Goal: Task Accomplishment & Management: Use online tool/utility

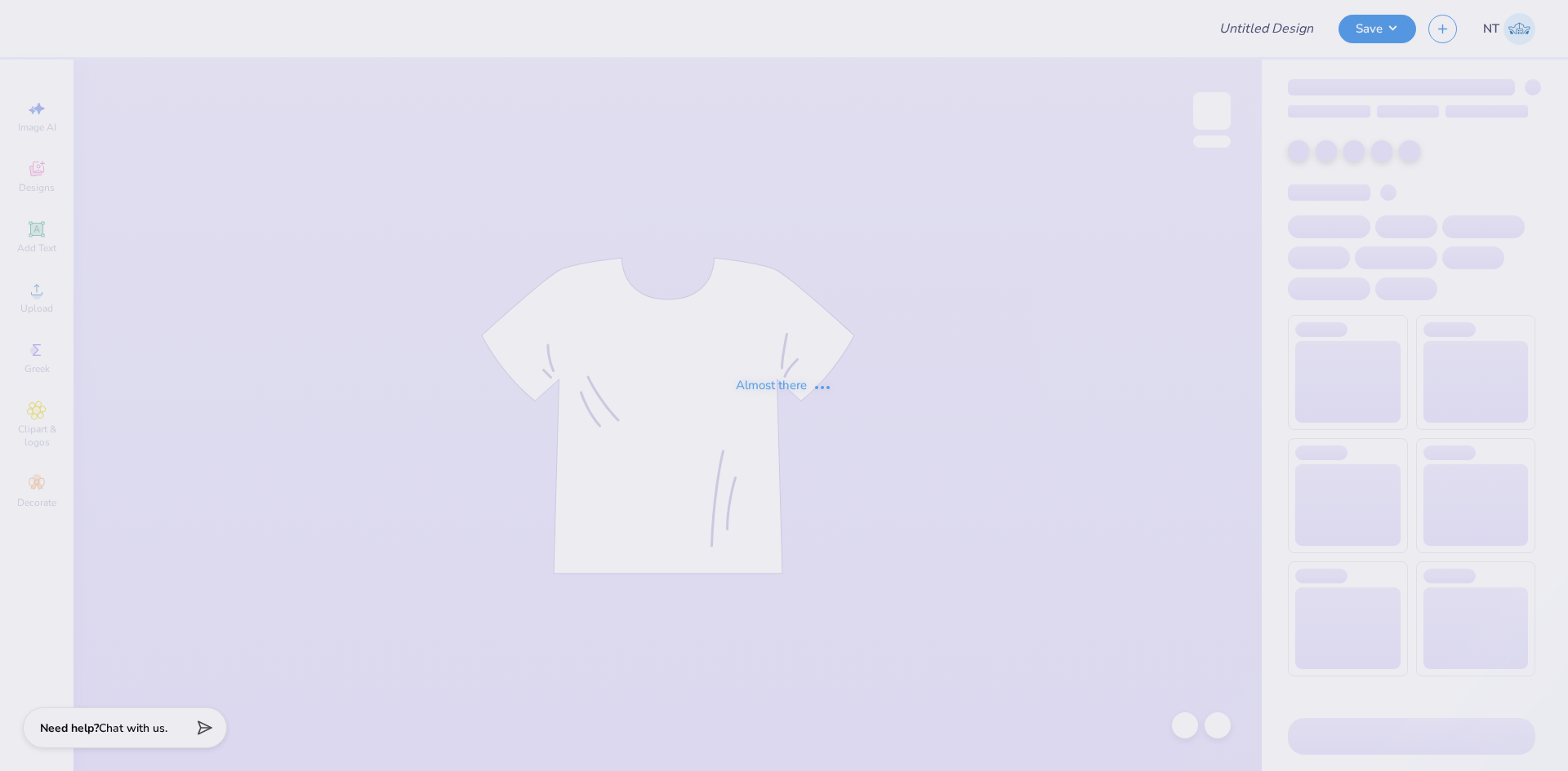
type input "Phi Rho tank set"
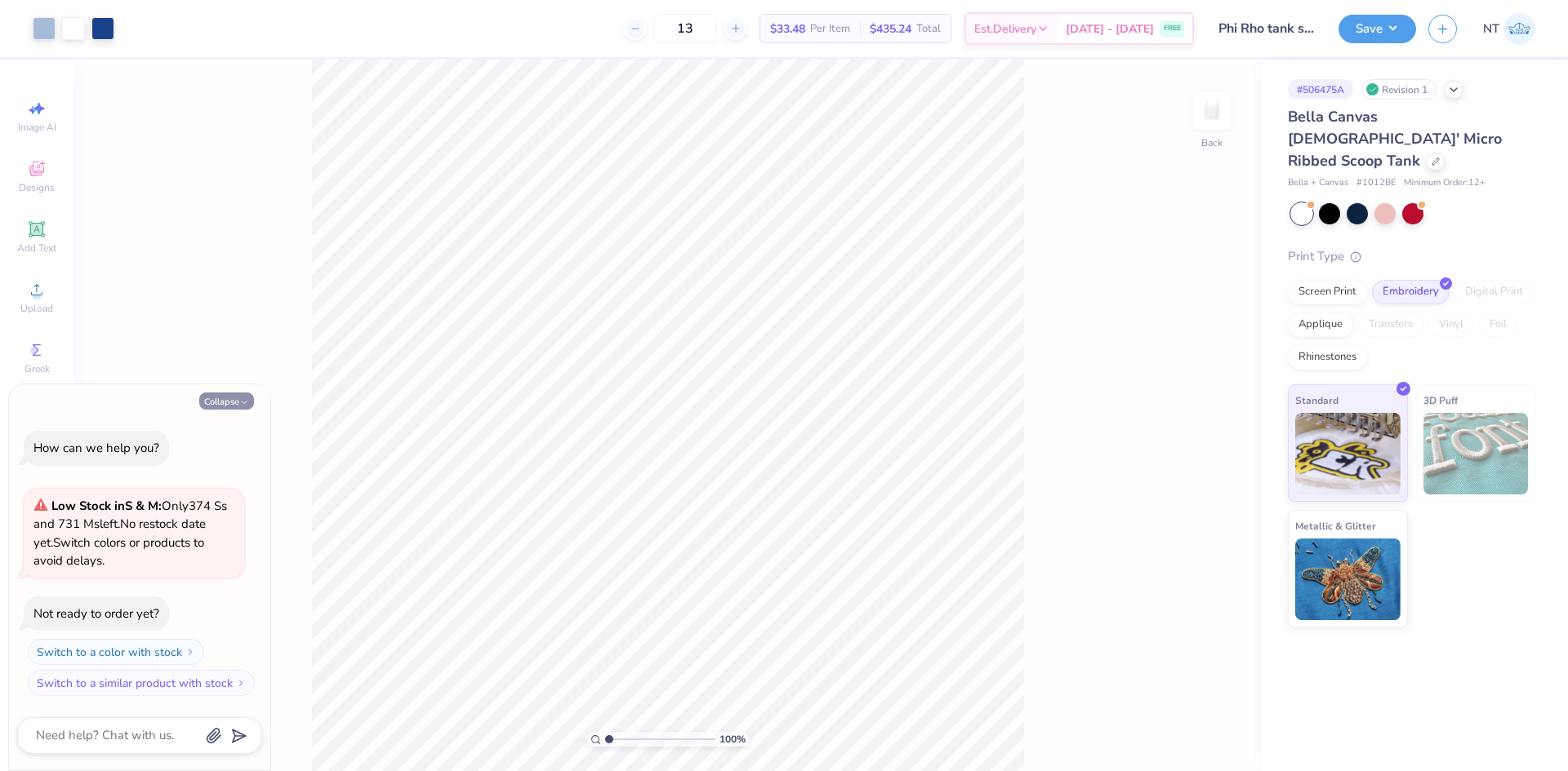
click at [234, 400] on button "Collapse" at bounding box center [226, 400] width 55 height 17
type textarea "x"
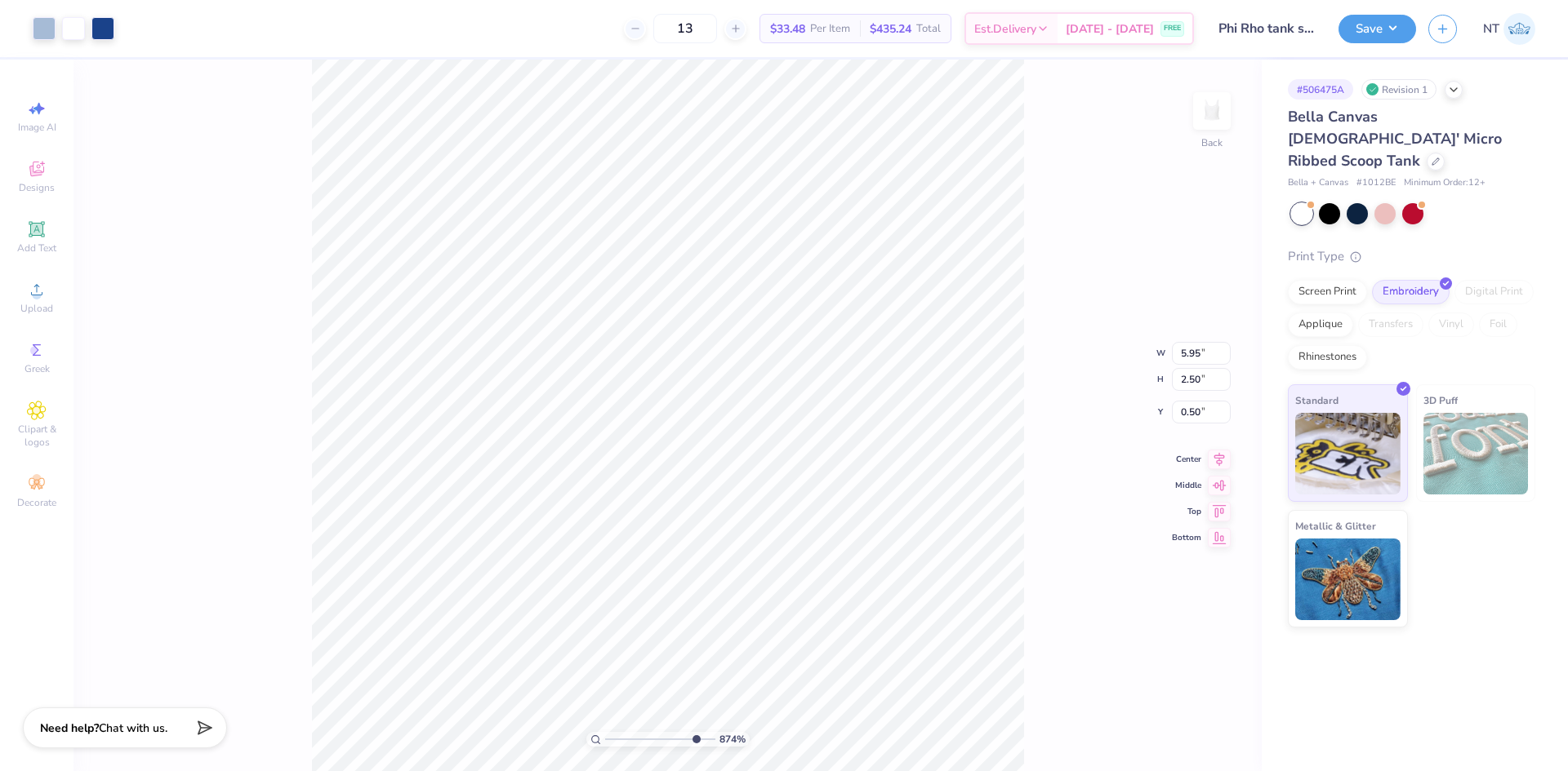
type input "8.73860521419236"
type input "0.75"
click at [691, 623] on li "Ungroup" at bounding box center [690, 623] width 128 height 31
type input "6.26044018427074"
type input "1.95"
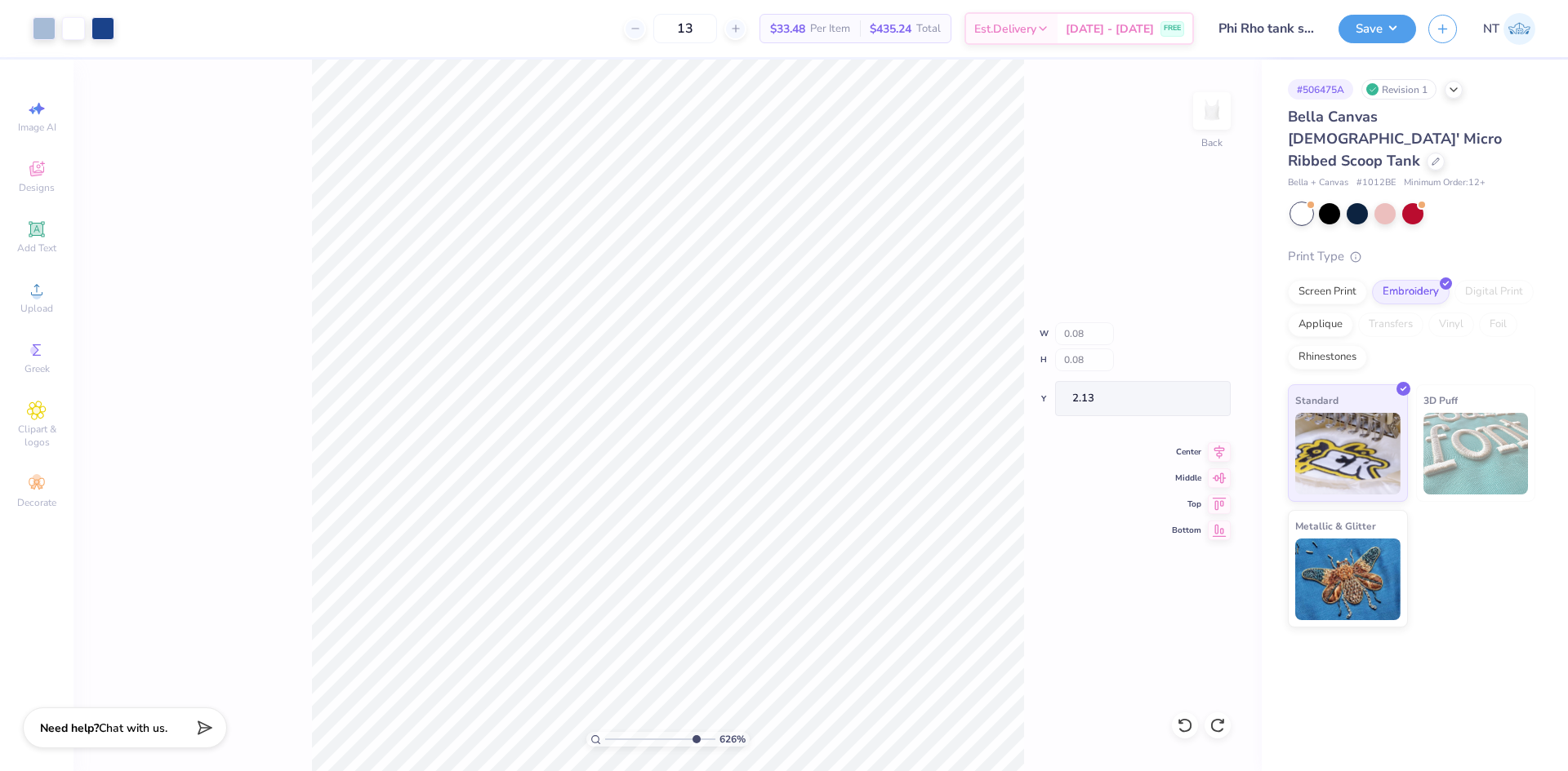
type input "10"
type input "0.24"
type input "0.18"
type input "2.21"
type input "1"
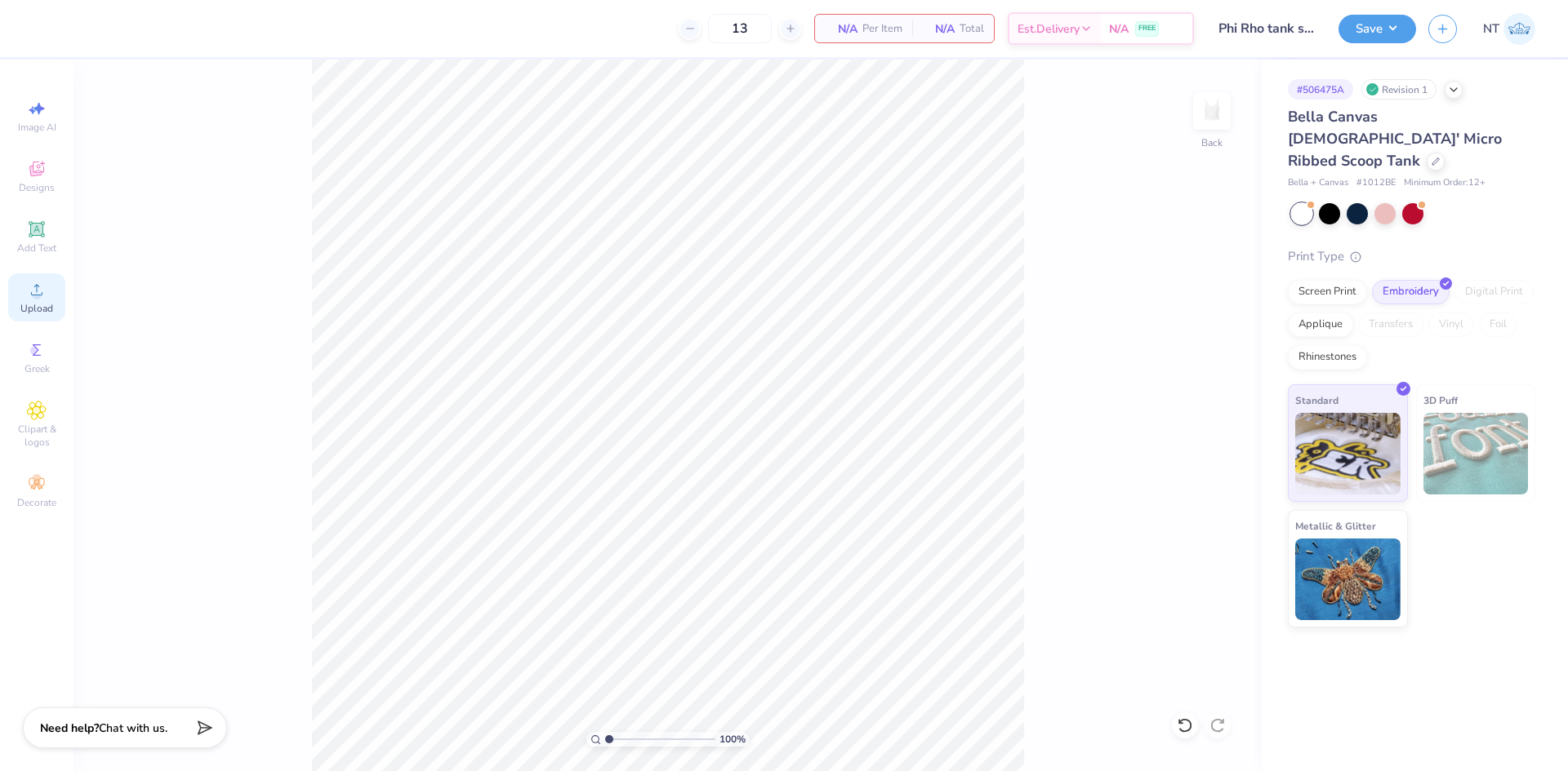
click at [53, 304] on div "Upload" at bounding box center [37, 298] width 58 height 49
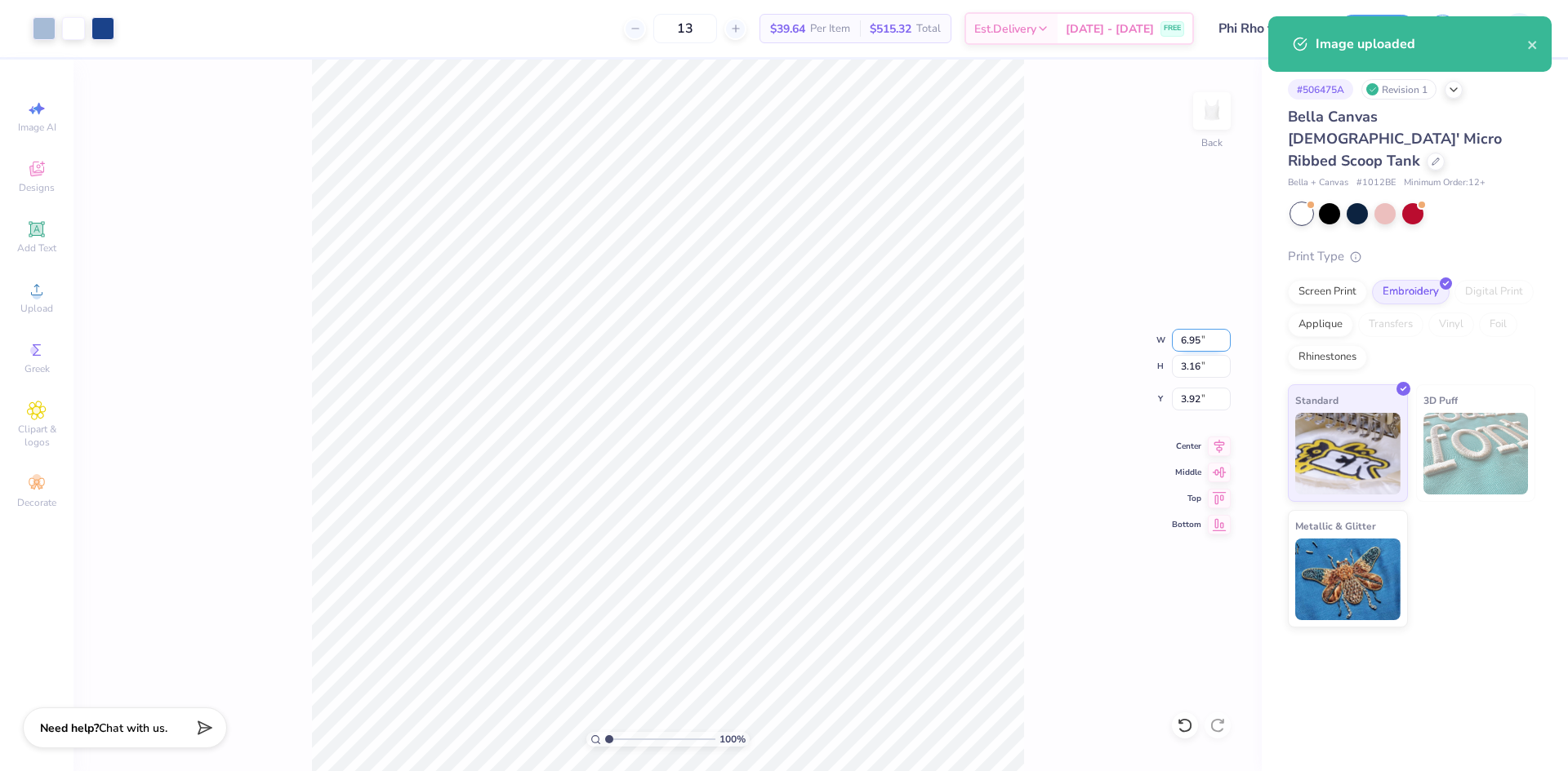
click at [1184, 345] on input "6.95" at bounding box center [1201, 340] width 59 height 22
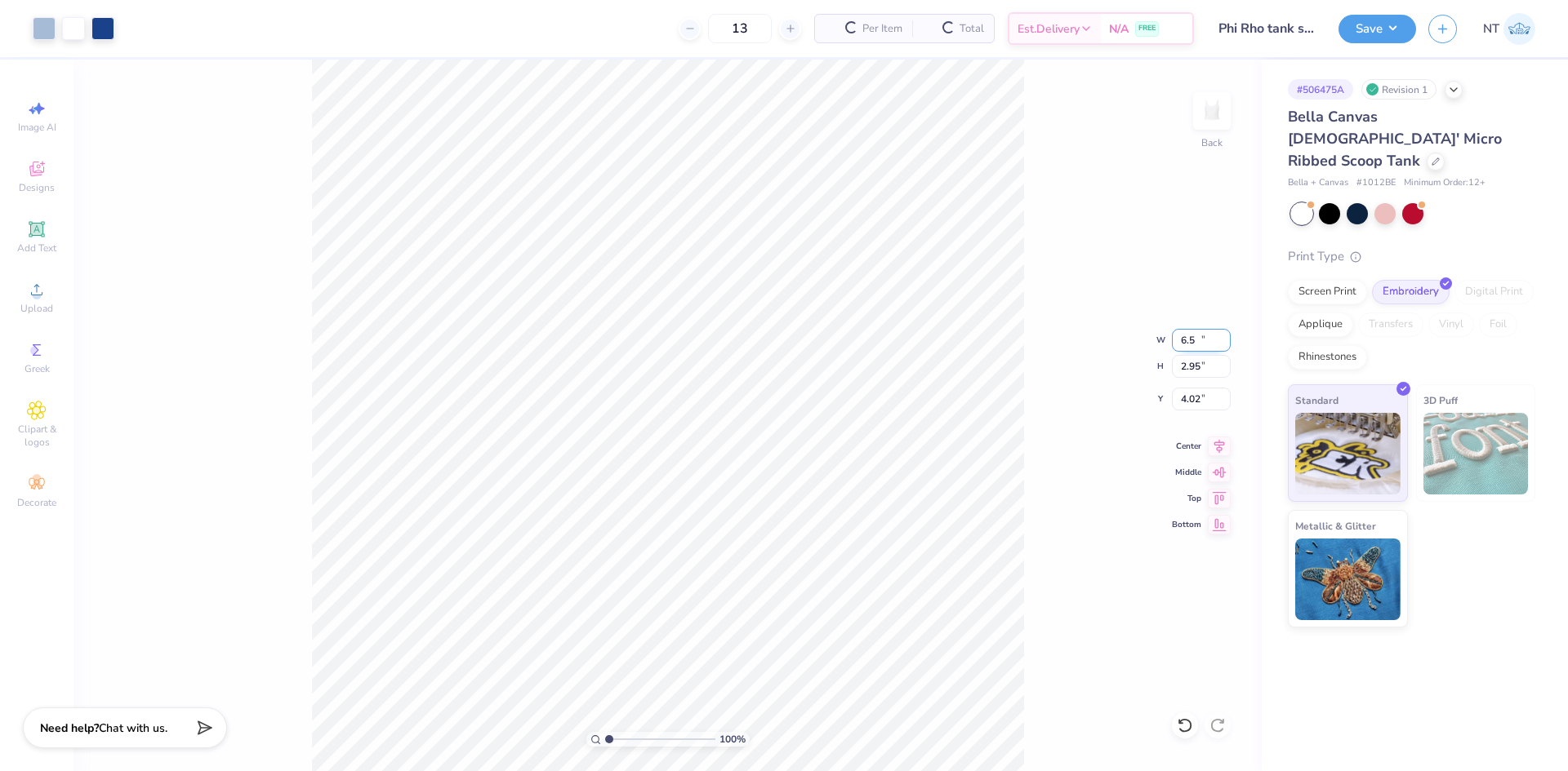
type input "6.50"
type input "2.95"
click at [1180, 397] on input "4.02" at bounding box center [1201, 399] width 59 height 22
type input "3.00"
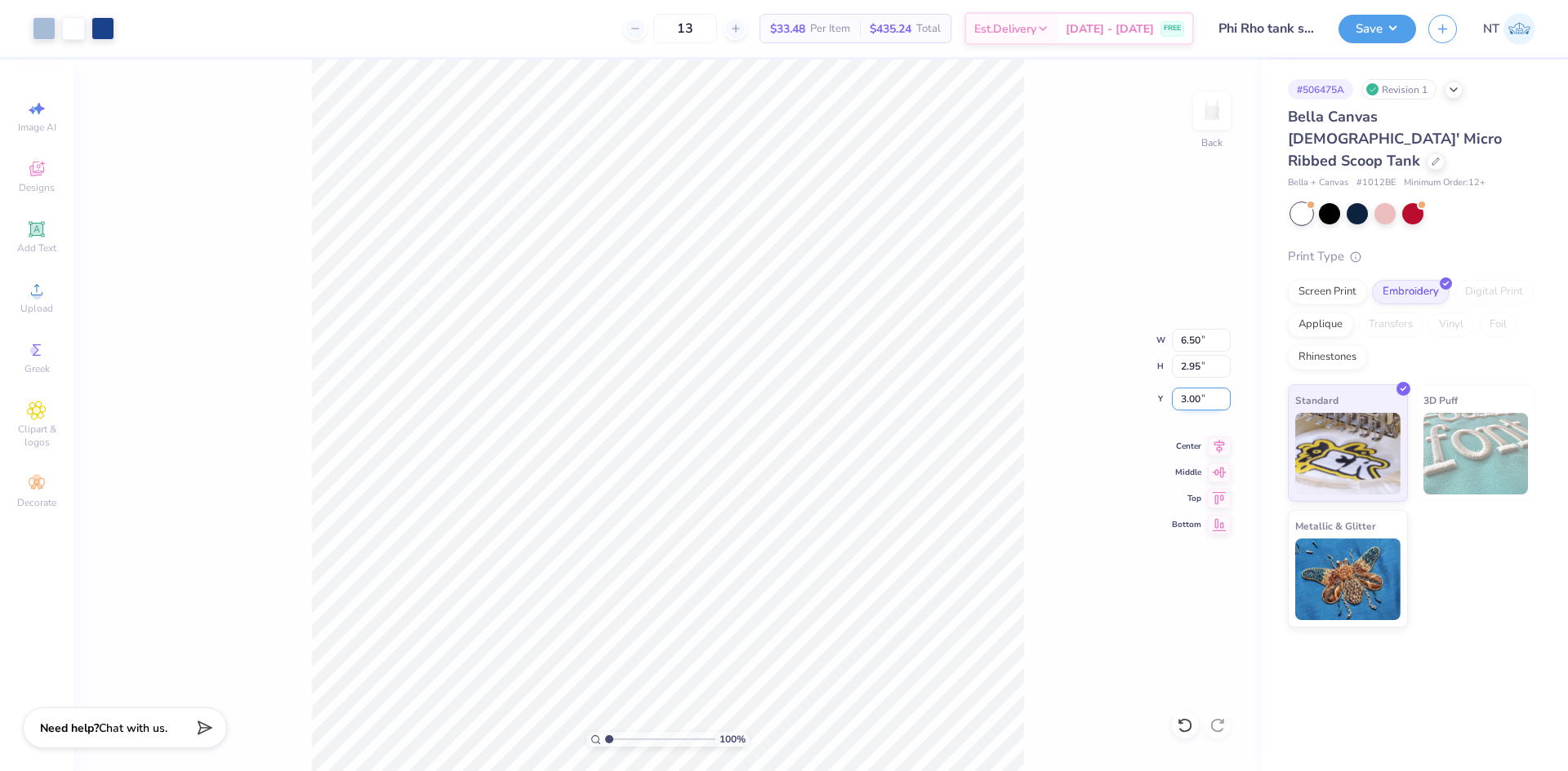
click at [1185, 402] on input "3.00" at bounding box center [1201, 399] width 59 height 22
type input "1.00"
click at [1212, 444] on icon at bounding box center [1219, 444] width 23 height 20
click at [1394, 23] on button "Save" at bounding box center [1377, 27] width 77 height 29
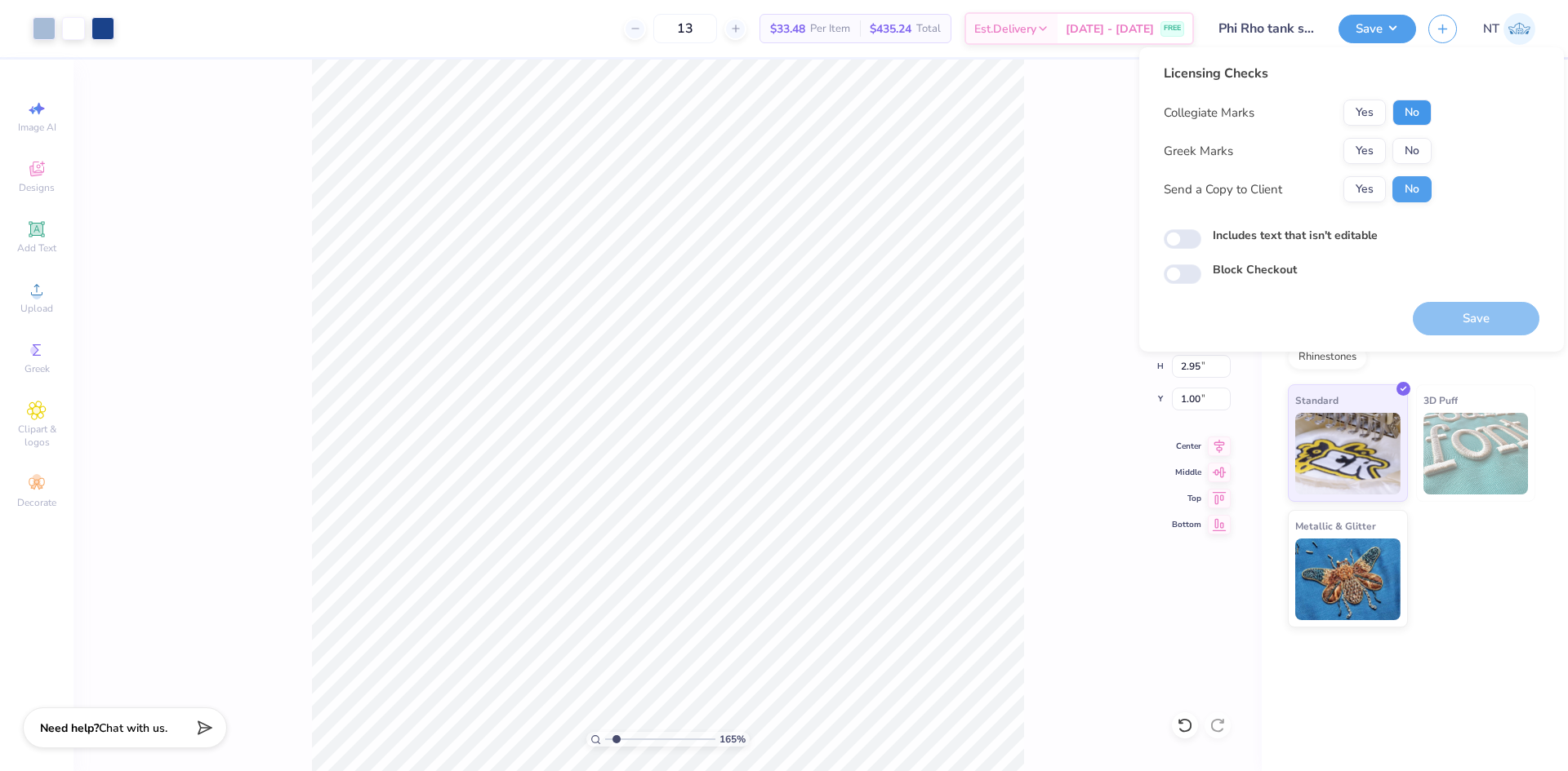
click at [1406, 121] on button "No" at bounding box center [1412, 112] width 40 height 26
click at [1367, 148] on button "Yes" at bounding box center [1365, 150] width 42 height 26
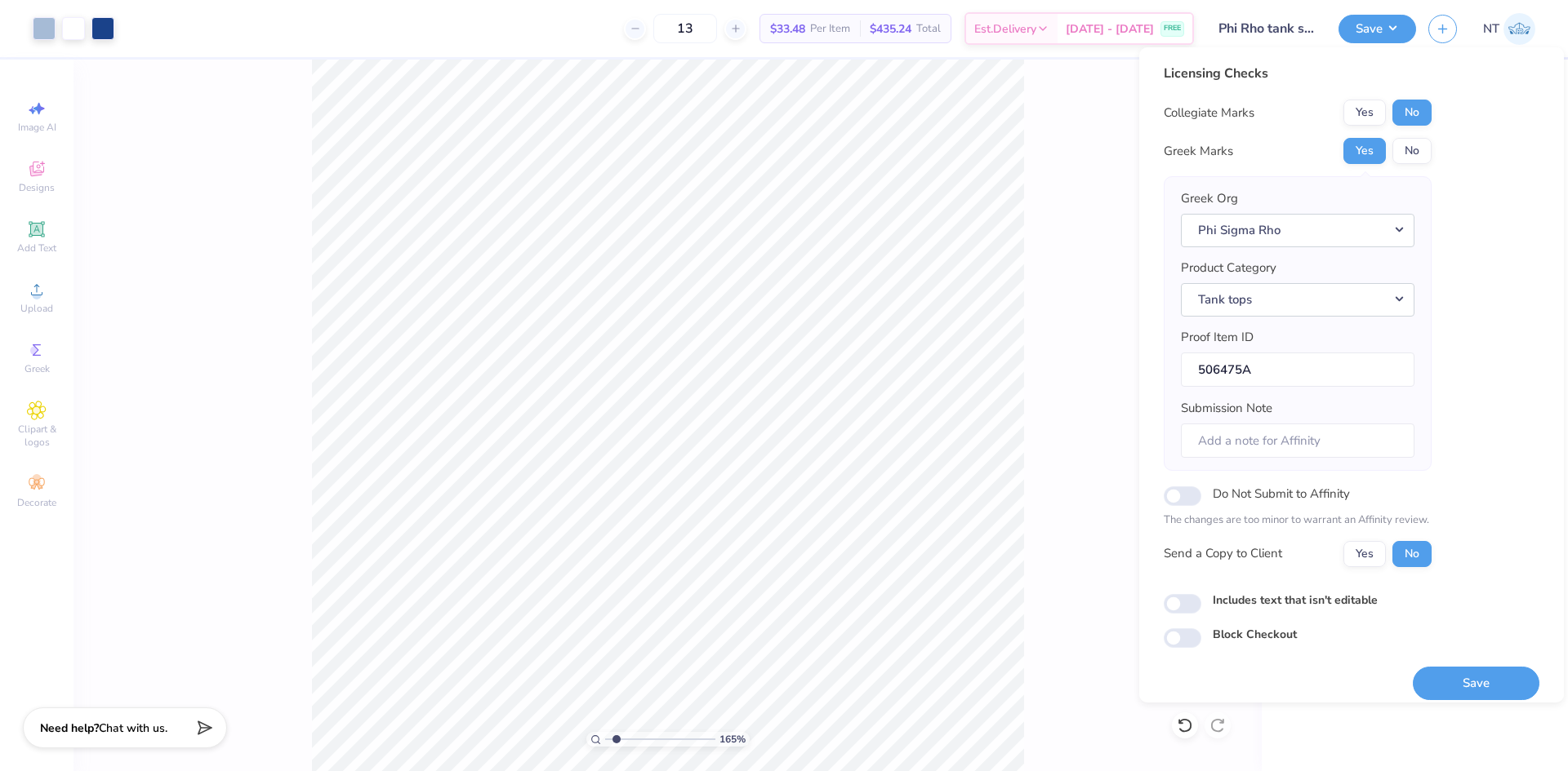
type input "1.6491337272538"
click at [1188, 607] on input "Includes text that isn't editable" at bounding box center [1183, 605] width 38 height 20
checkbox input "true"
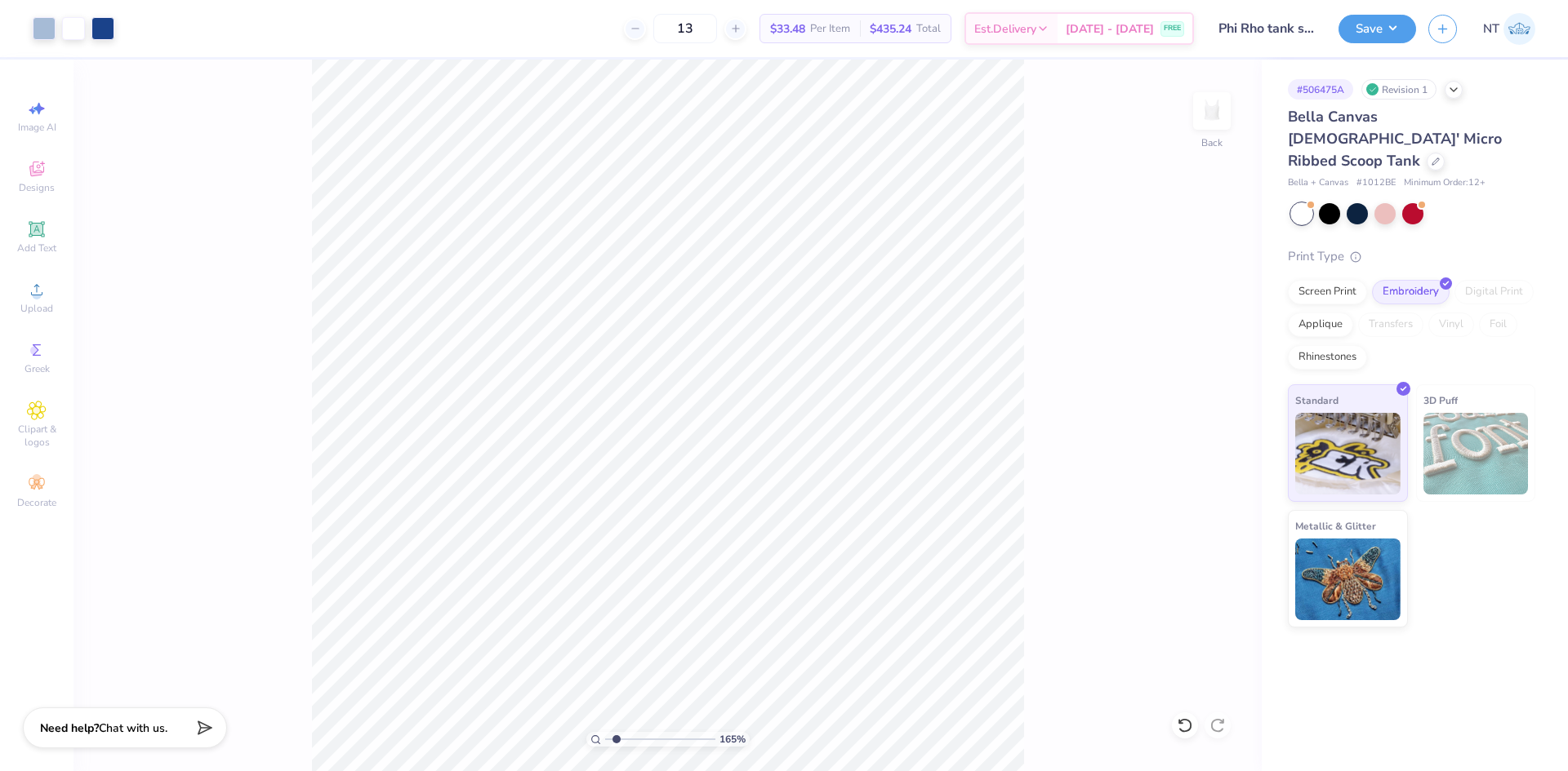
type input "1.6491337272538"
click at [1194, 333] on input "6.50" at bounding box center [1201, 340] width 59 height 22
click at [1194, 332] on input "6.50" at bounding box center [1201, 340] width 59 height 22
type input "7"
type input "1.6491337272538"
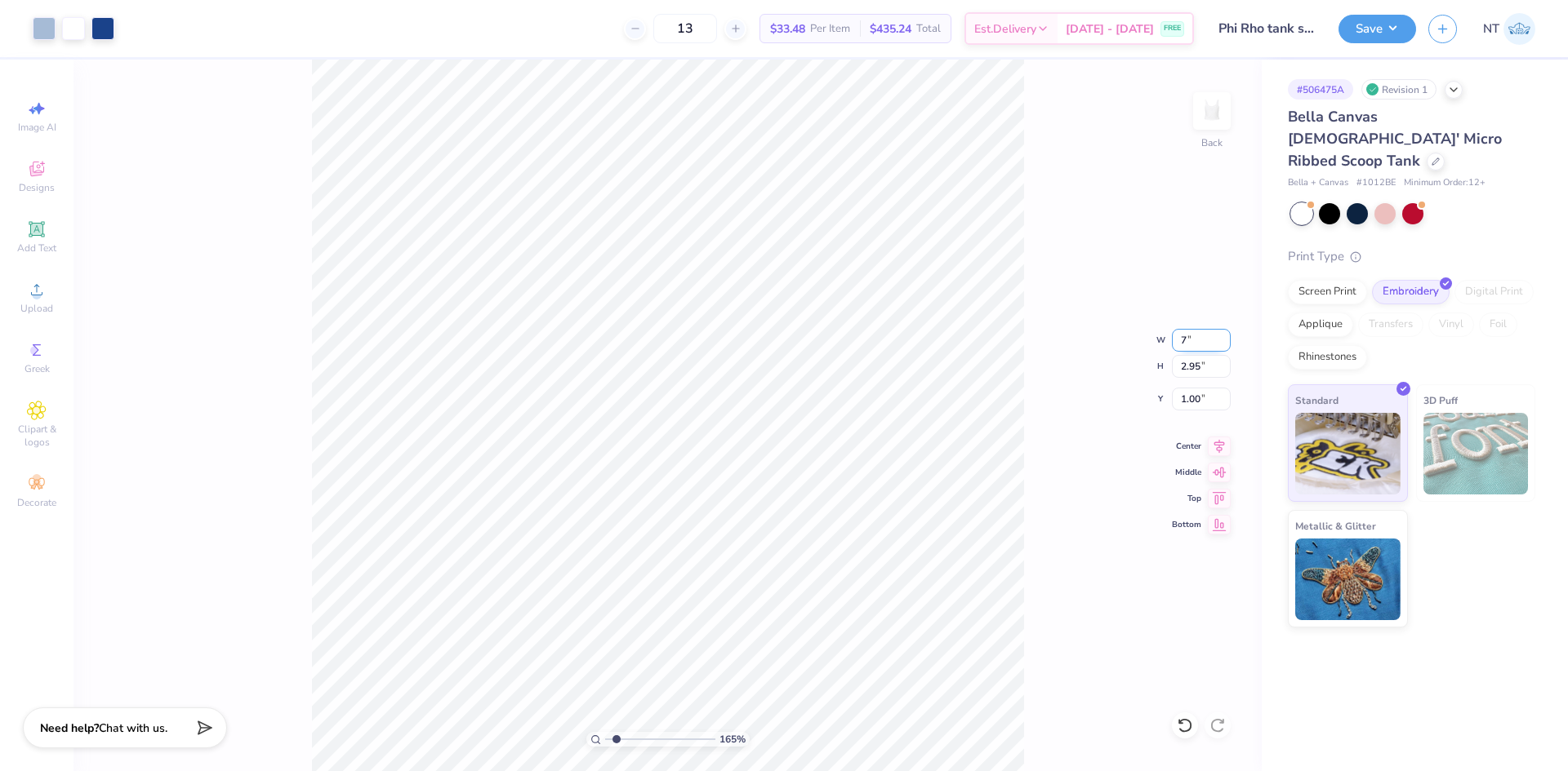
type input "7.00"
type input "3.18"
click at [1185, 396] on input "0.89" at bounding box center [1201, 399] width 59 height 22
type input "1"
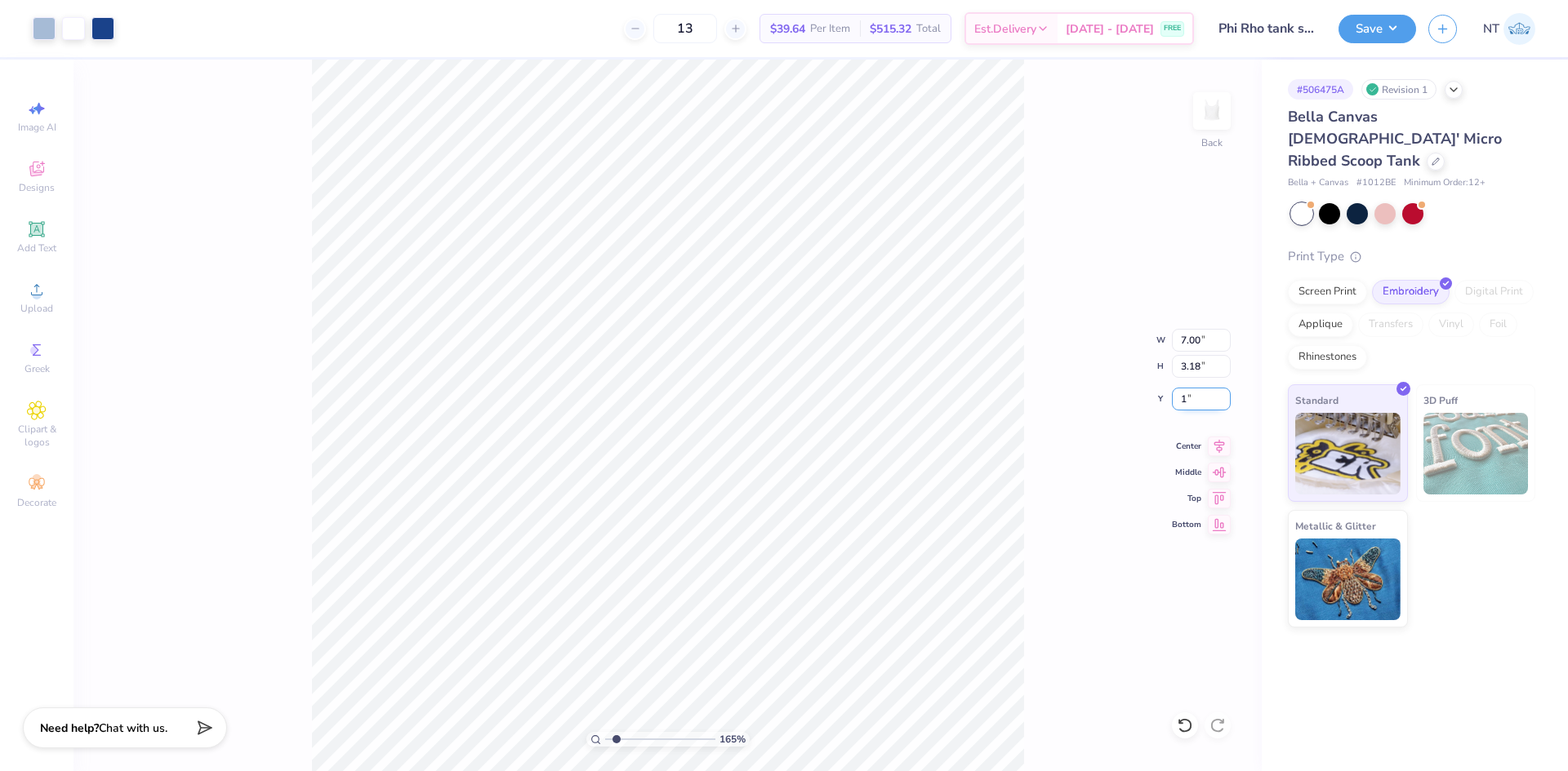
type input "1.6491337272538"
type input "1.00"
click at [1041, 624] on div "165 % Back" at bounding box center [668, 415] width 1188 height 712
click at [1381, 22] on button "Save" at bounding box center [1377, 27] width 77 height 29
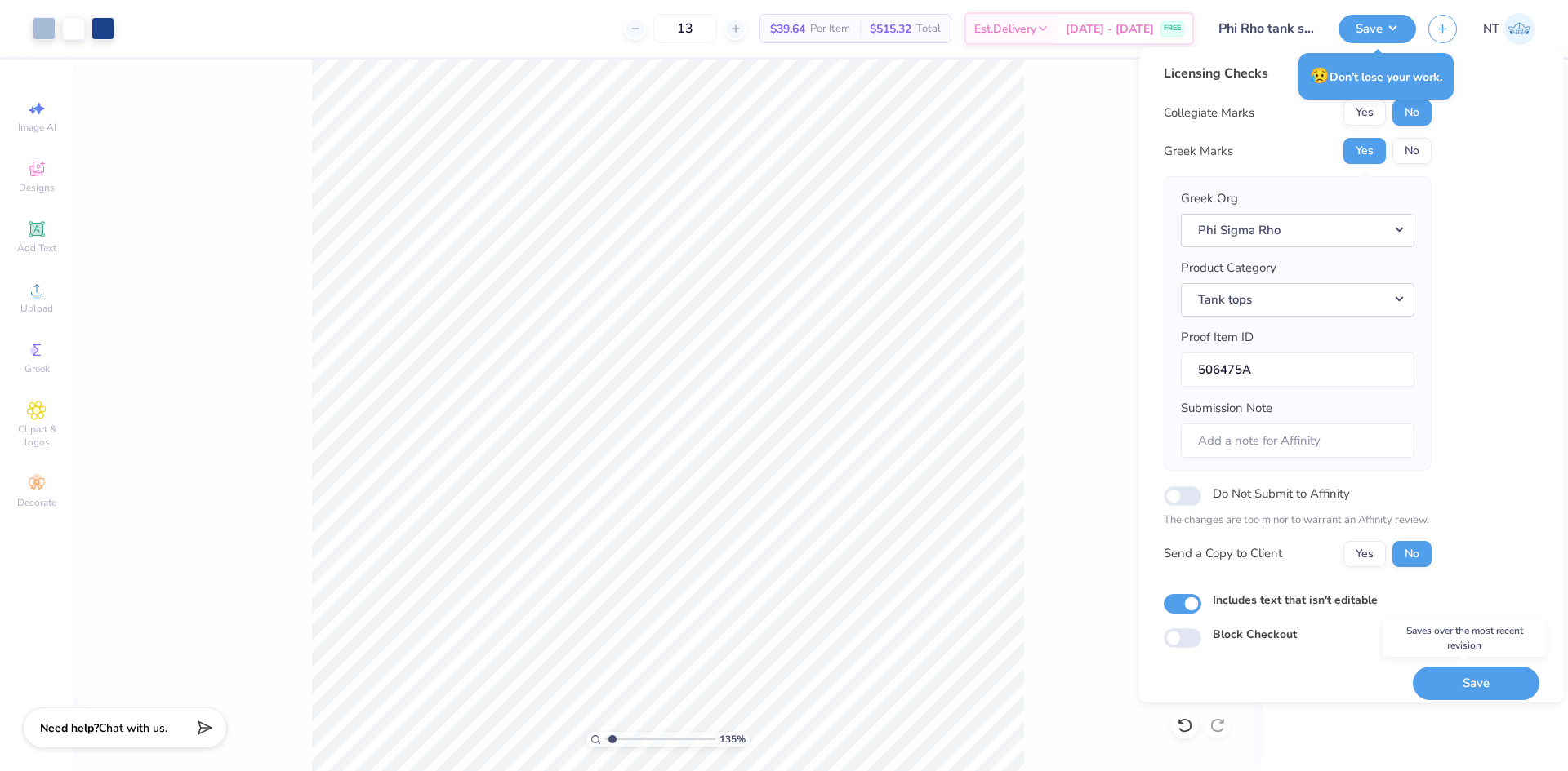
click at [1434, 677] on button "Save" at bounding box center [1476, 683] width 127 height 33
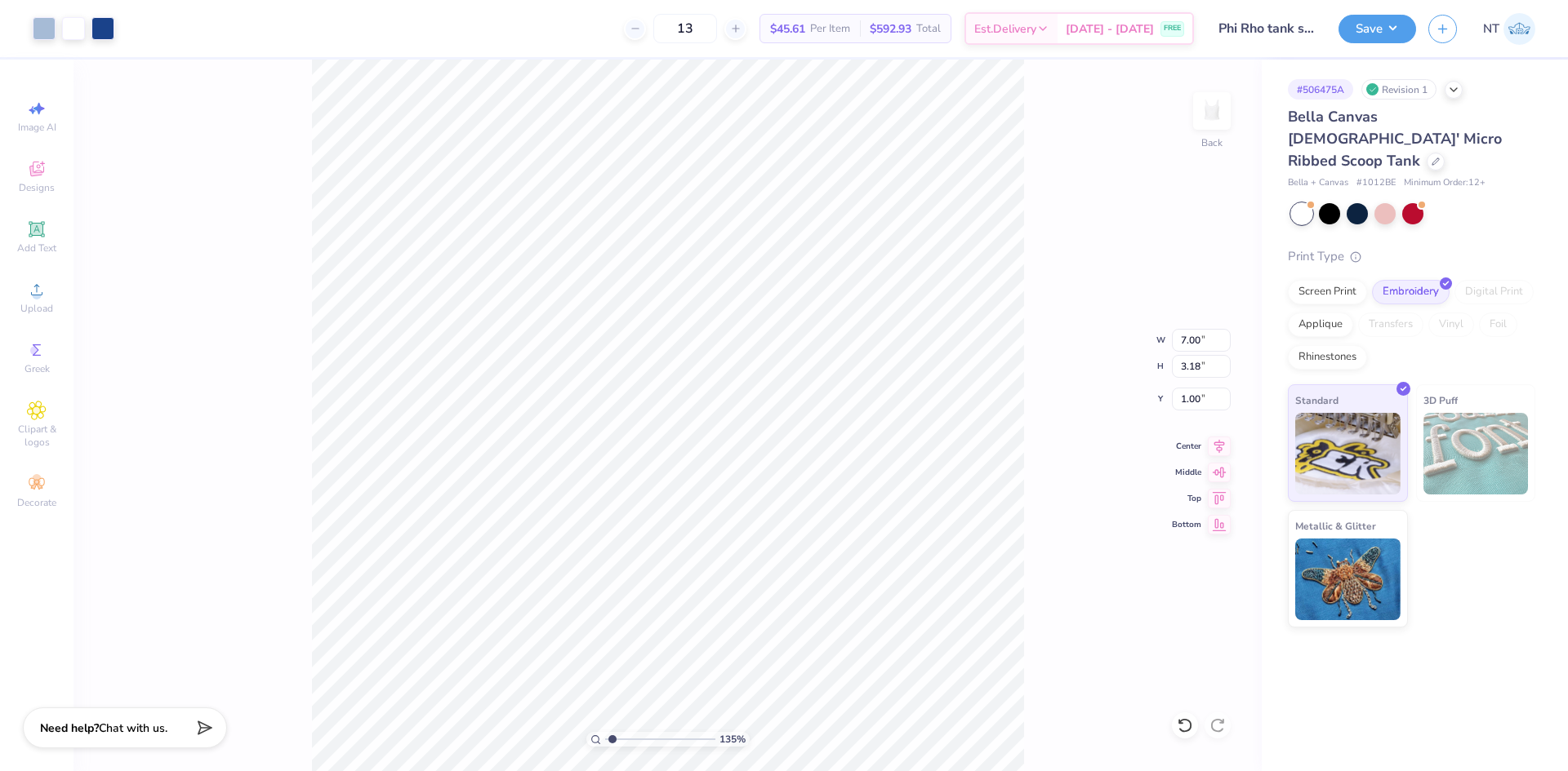
click at [1028, 229] on div "135 % Back W 7.00 7.00 " H 3.18 3.18 " Y 1.00 1.00 " Center Middle Top Bottom" at bounding box center [668, 415] width 1188 height 712
click at [1396, 22] on button "Save" at bounding box center [1377, 27] width 77 height 29
type input "1.35199941909655"
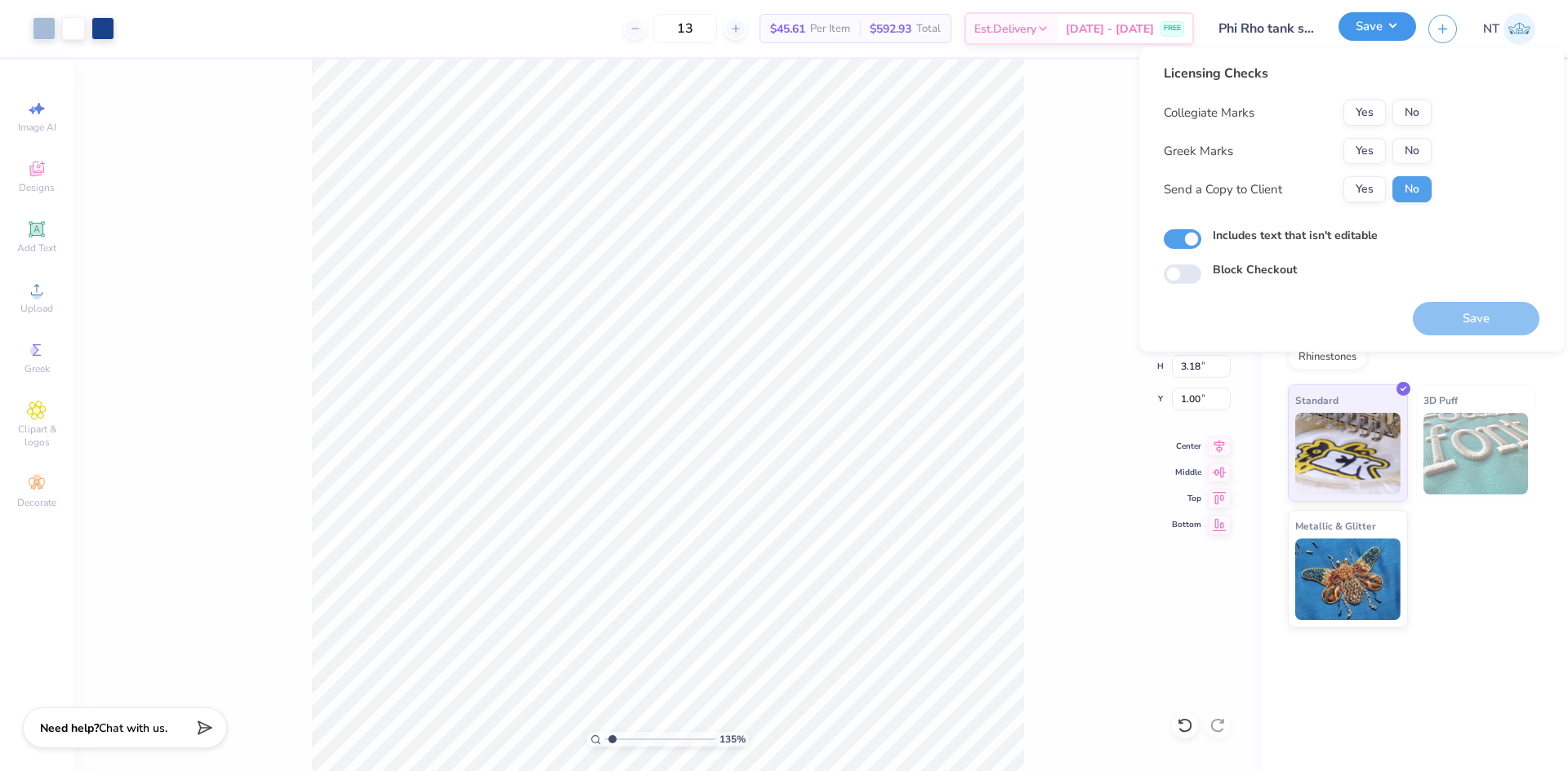
click at [1396, 22] on button "Save" at bounding box center [1377, 27] width 77 height 29
